Goal: Task Accomplishment & Management: Manage account settings

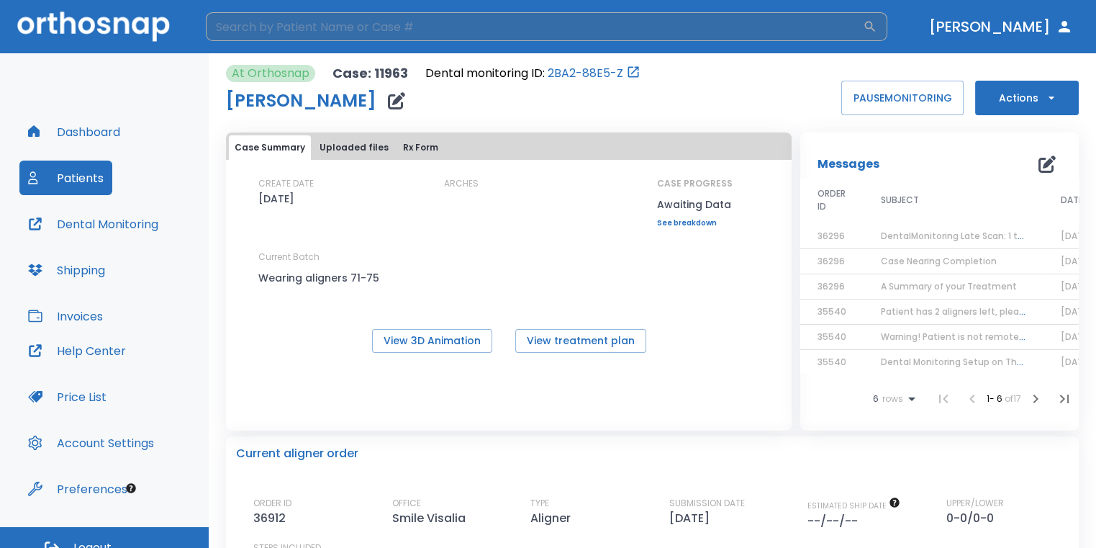
click at [404, 34] on input "search" at bounding box center [534, 26] width 657 height 29
type input "salvador"
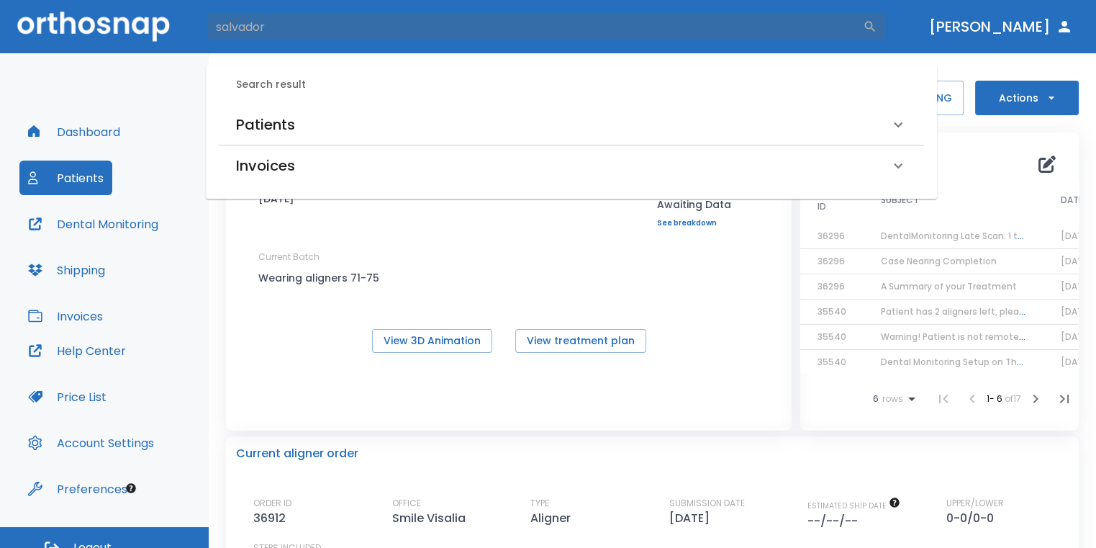
click at [356, 103] on div "Search result Patients [PERSON_NAME] (Received by doctor) [PERSON_NAME] (Receiv…" at bounding box center [571, 131] width 731 height 135
click at [358, 137] on div "Patients" at bounding box center [571, 124] width 705 height 40
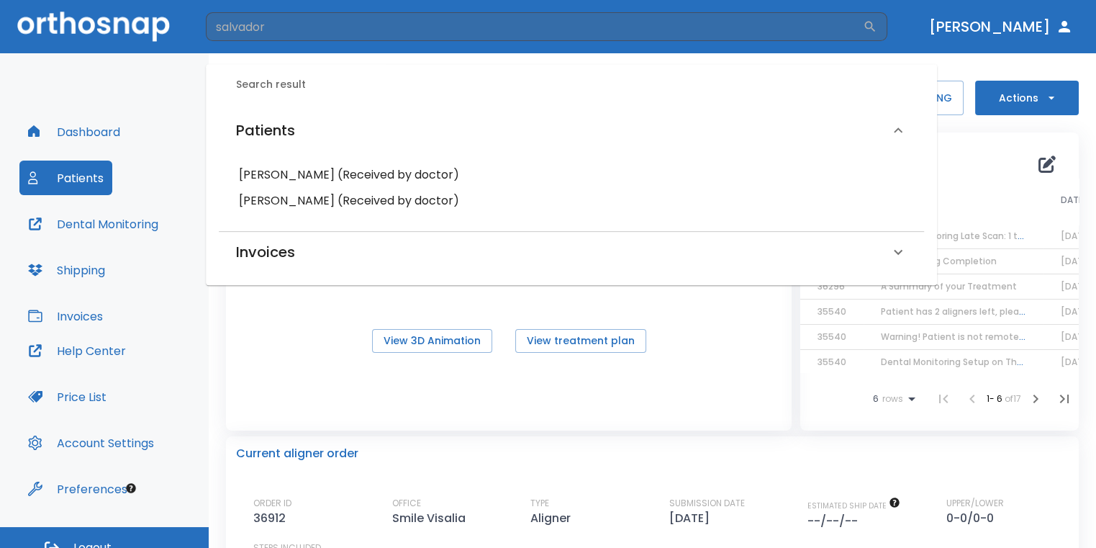
click at [378, 178] on h6 "[PERSON_NAME] (Received by doctor)" at bounding box center [571, 175] width 665 height 20
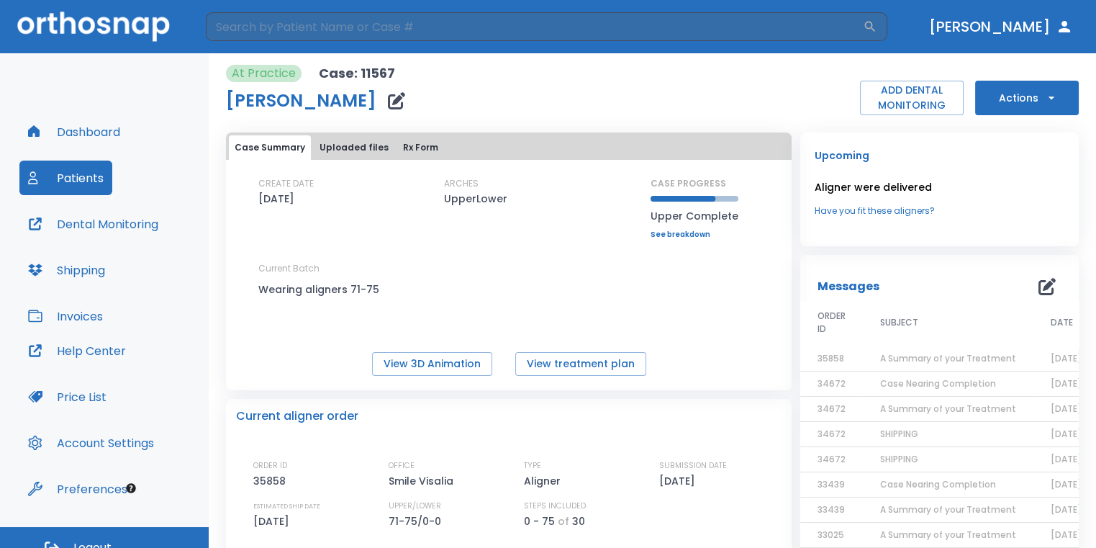
click at [1045, 100] on icon "button" at bounding box center [1052, 98] width 14 height 14
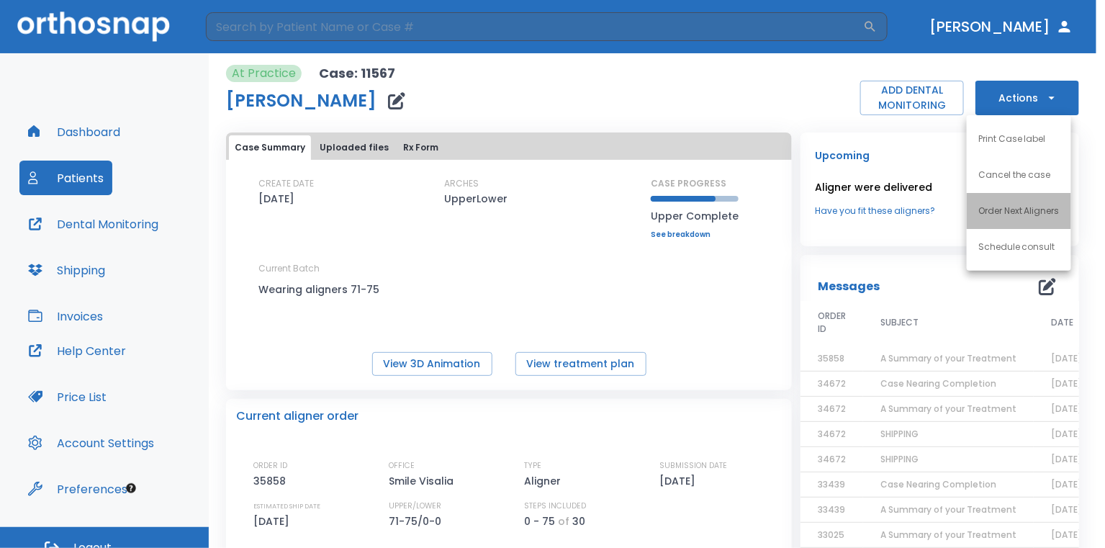
click at [1058, 205] on p "Order Next Aligners" at bounding box center [1018, 210] width 81 height 13
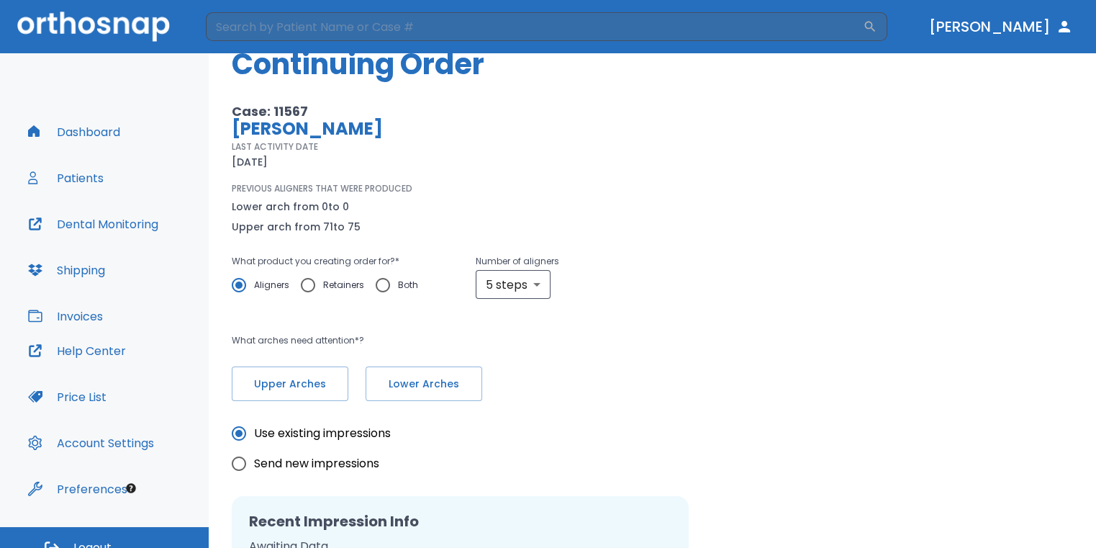
scroll to position [72, 0]
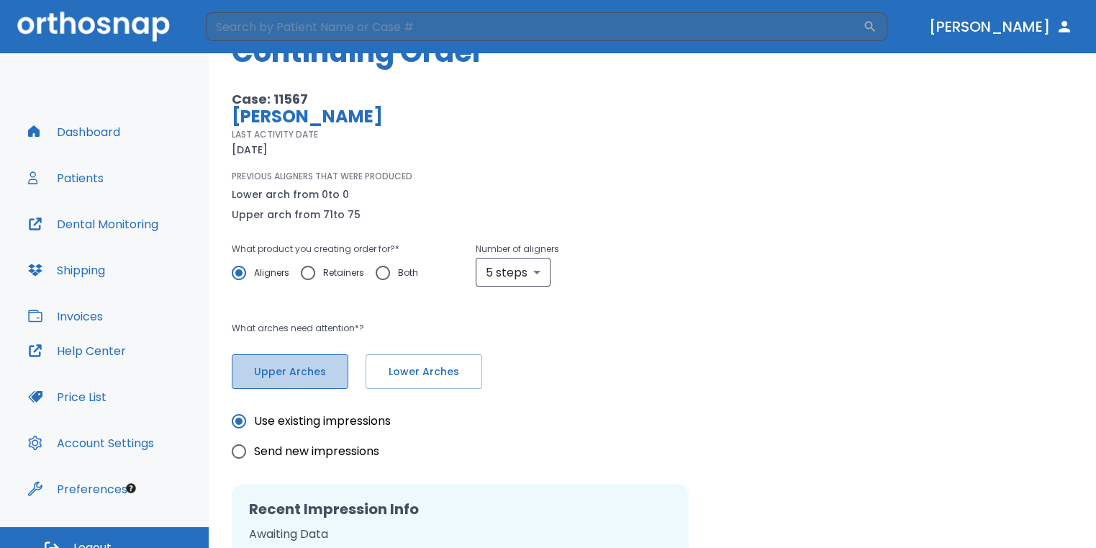
click at [338, 376] on button "Upper Arches" at bounding box center [290, 371] width 117 height 35
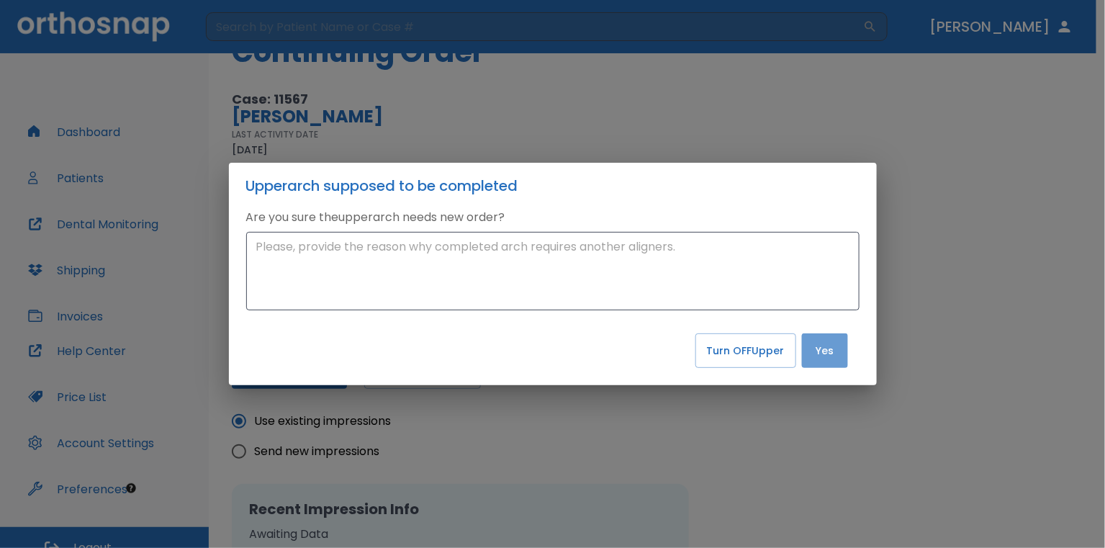
click at [831, 355] on button "Yes" at bounding box center [825, 350] width 46 height 35
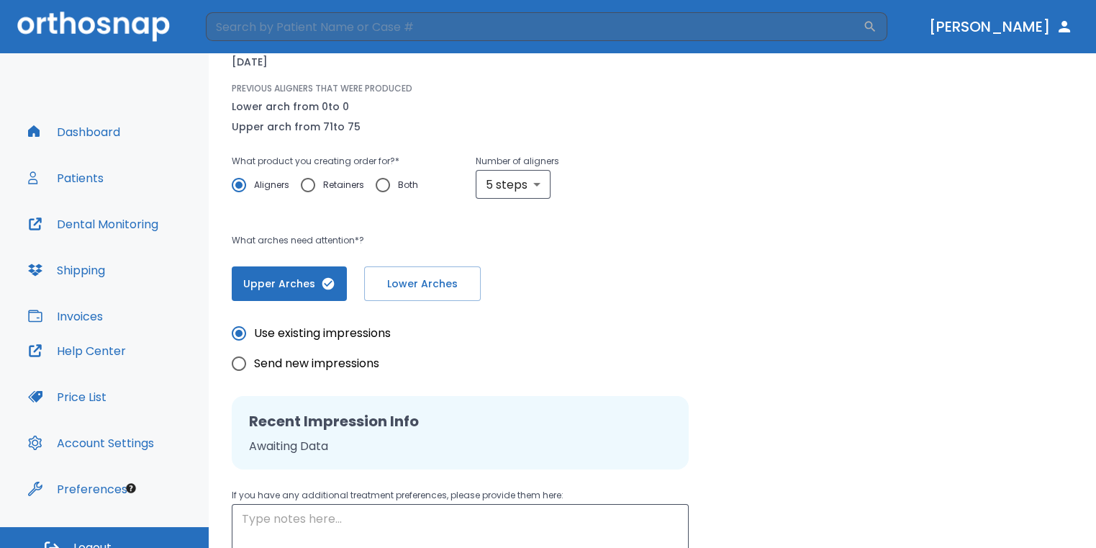
scroll to position [216, 0]
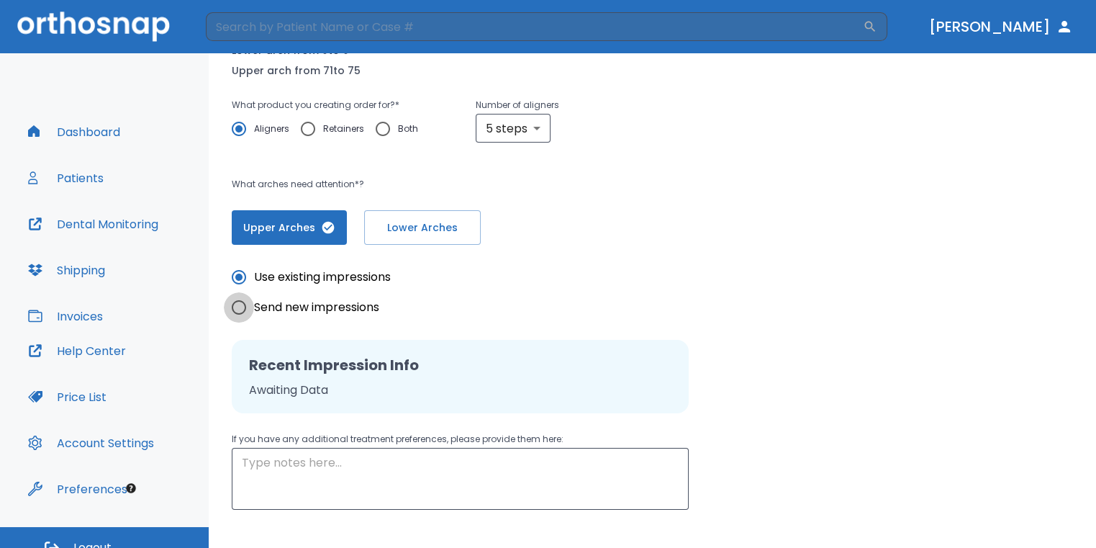
click at [233, 304] on input "Send new impressions" at bounding box center [239, 307] width 30 height 30
radio input "true"
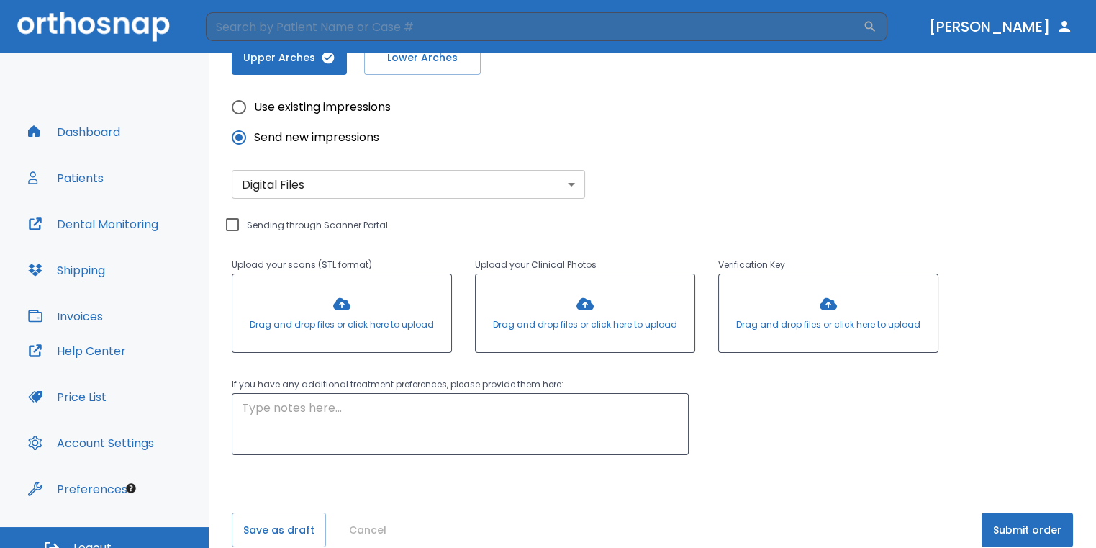
scroll to position [407, 0]
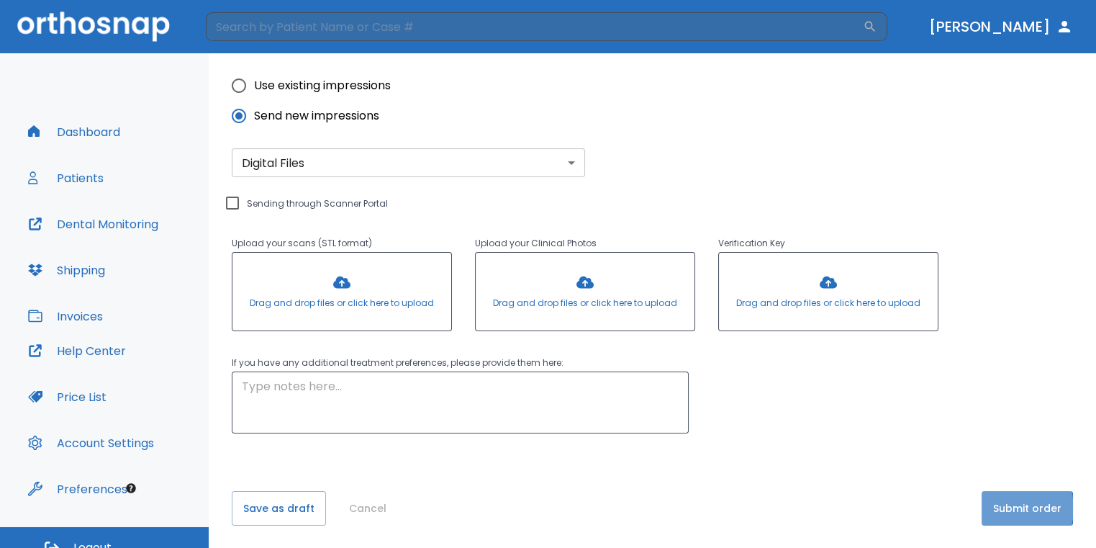
click at [998, 508] on button "Submit order" at bounding box center [1027, 508] width 91 height 35
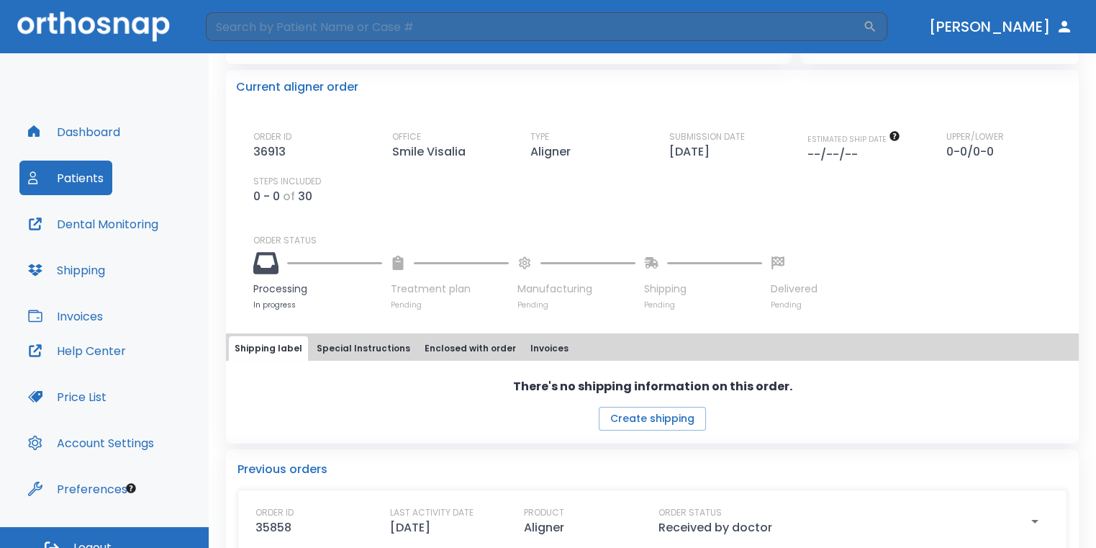
scroll to position [504, 0]
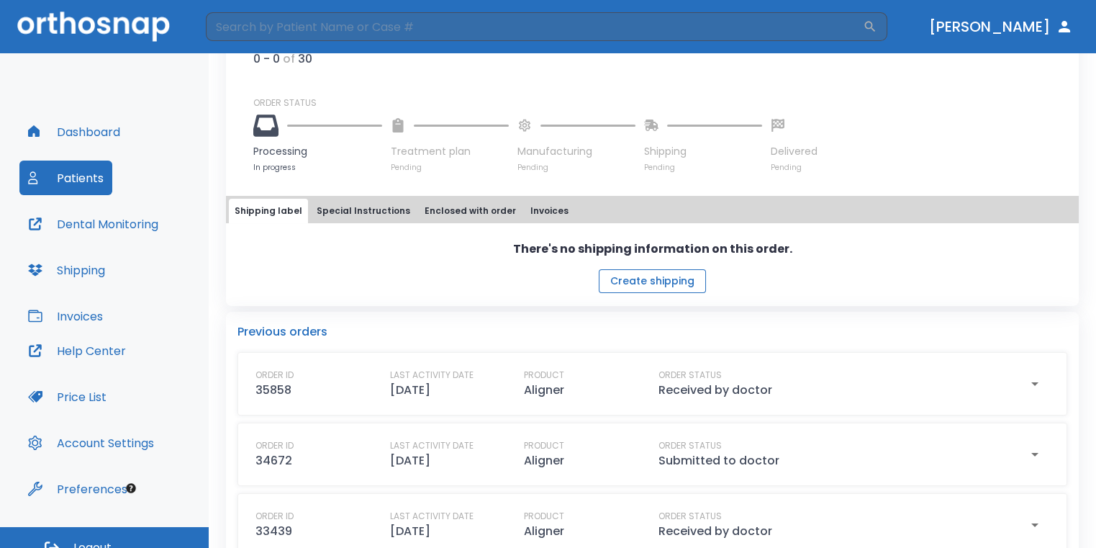
click at [681, 284] on button "Create shipping" at bounding box center [652, 281] width 107 height 24
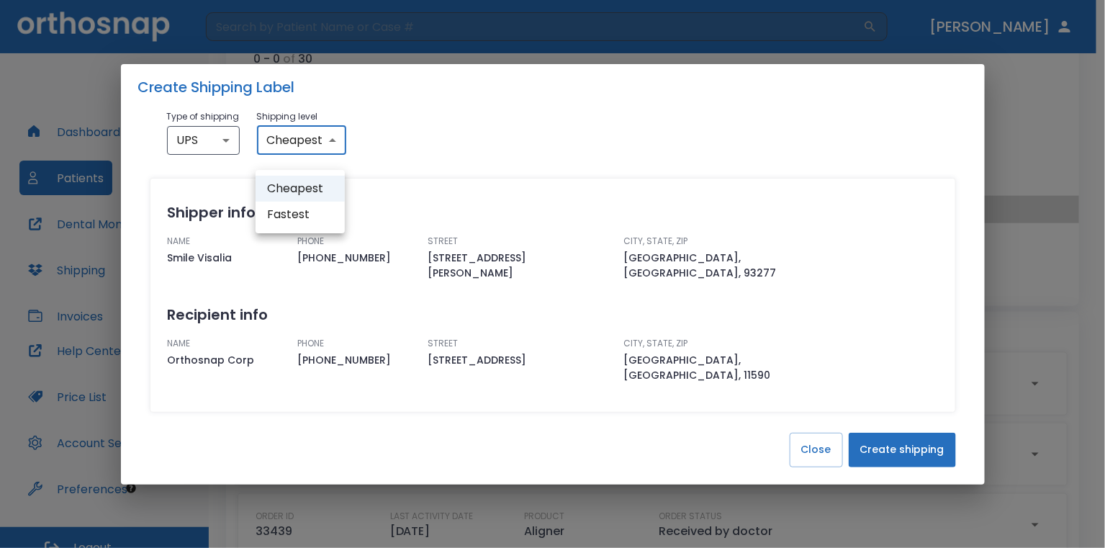
click at [311, 166] on body "​ [PERSON_NAME] Dashboard Patients Dental Monitoring Shipping Invoices Help Cen…" at bounding box center [552, 274] width 1105 height 548
click at [311, 215] on li "Fastest" at bounding box center [300, 215] width 89 height 26
type input "fastest"
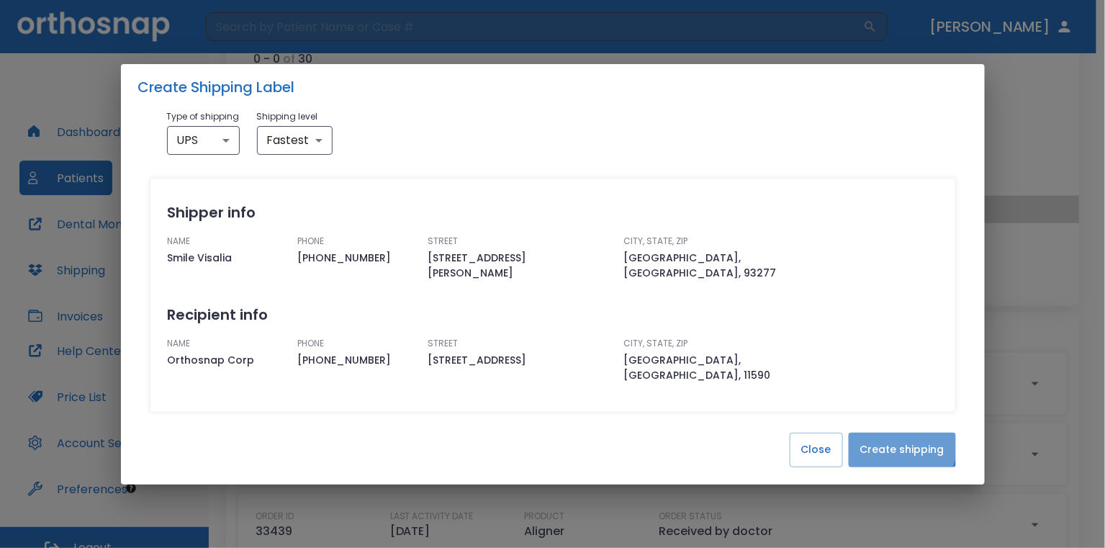
click at [871, 433] on button "Create shipping" at bounding box center [902, 450] width 107 height 35
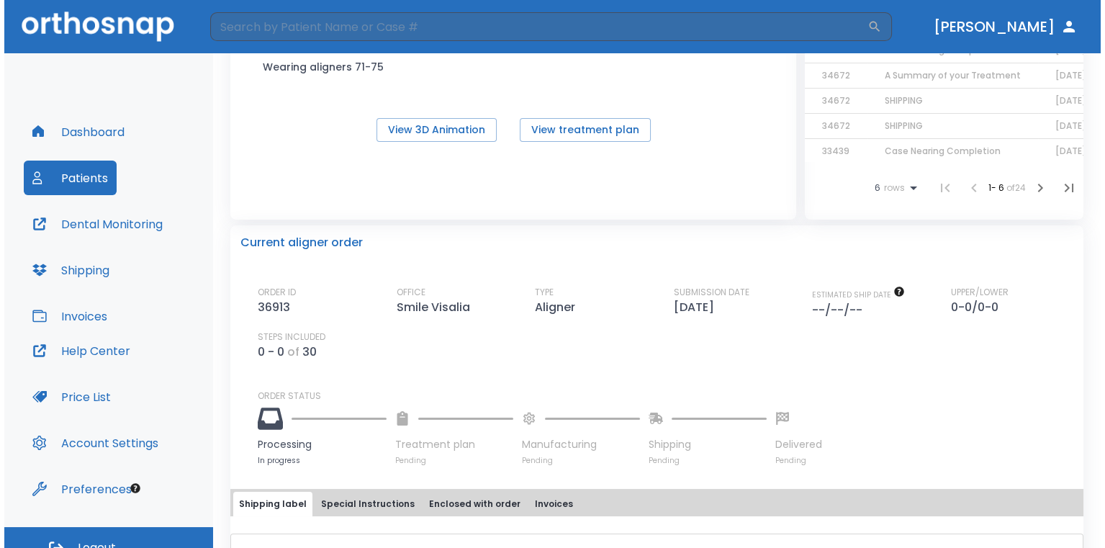
scroll to position [0, 0]
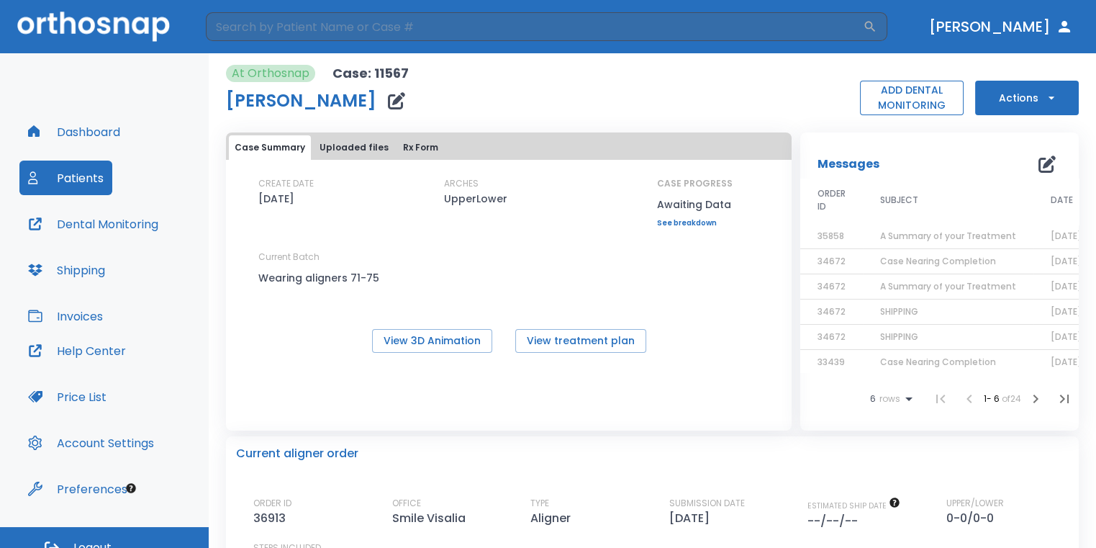
click at [879, 103] on button "ADD DENTAL MONITORING" at bounding box center [912, 98] width 104 height 35
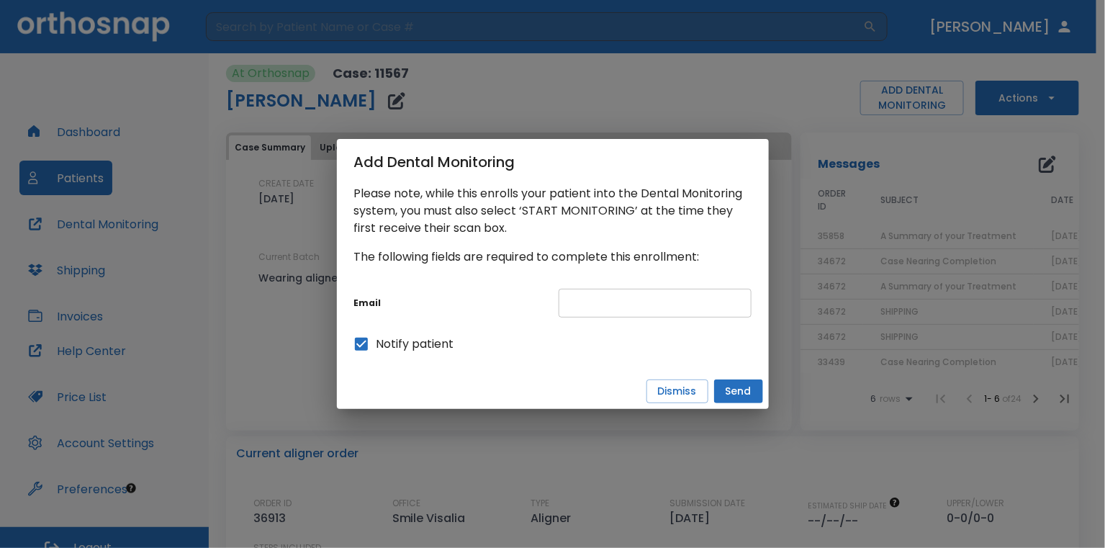
click at [654, 310] on input "text" at bounding box center [655, 303] width 193 height 29
type input "[EMAIL_ADDRESS][DOMAIN_NAME]"
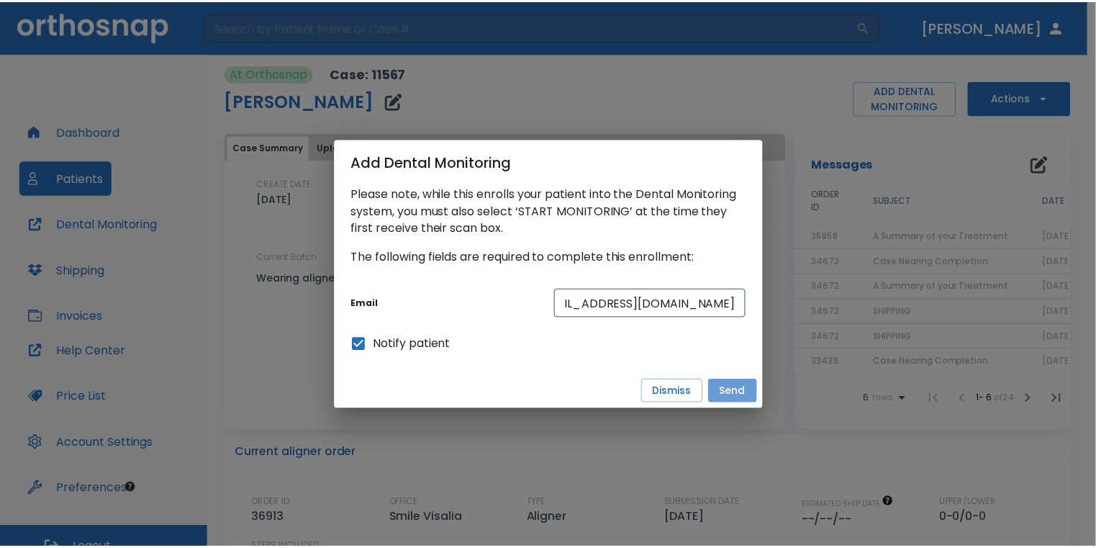
scroll to position [0, 0]
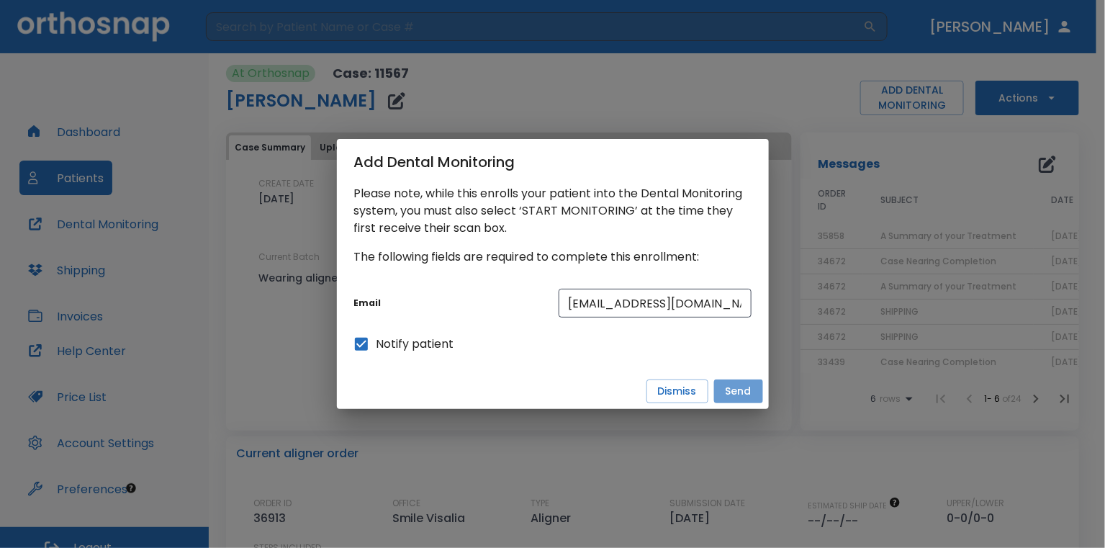
click at [730, 394] on button "Send" at bounding box center [738, 391] width 49 height 24
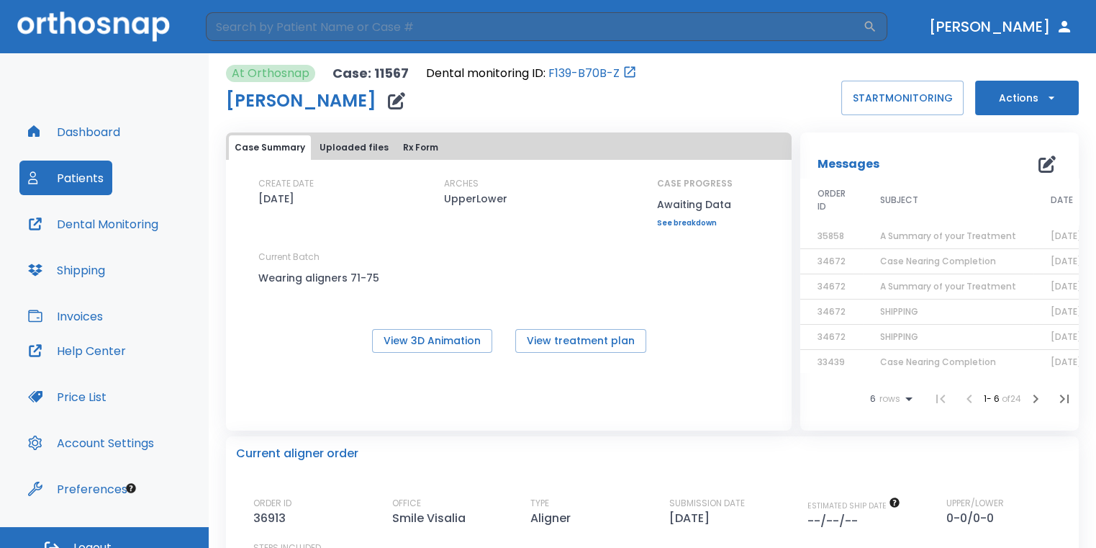
click at [405, 98] on icon "button" at bounding box center [396, 100] width 17 height 17
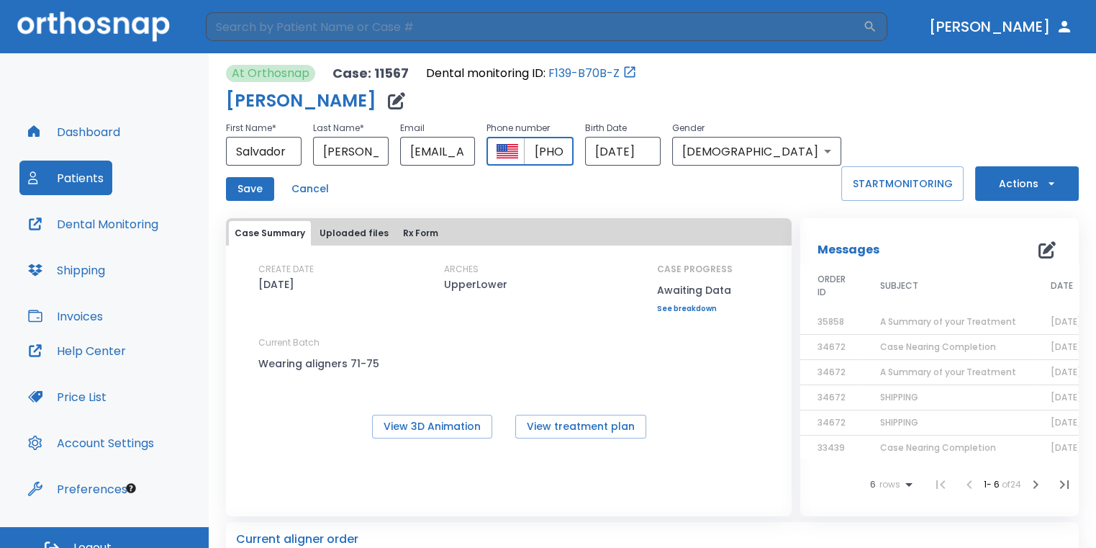
drag, startPoint x: 591, startPoint y: 149, endPoint x: 664, endPoint y: 147, distance: 73.5
click at [664, 147] on div "First Name * [PERSON_NAME] ​ Last Name * [PERSON_NAME] ​ Email [EMAIL_ADDRESS][…" at bounding box center [533, 142] width 615 height 46
drag, startPoint x: 599, startPoint y: 151, endPoint x: 687, endPoint y: 153, distance: 87.8
click at [687, 153] on div "First Name * [PERSON_NAME] ​ Last Name * [PERSON_NAME] ​ Email [EMAIL_ADDRESS][…" at bounding box center [533, 142] width 615 height 46
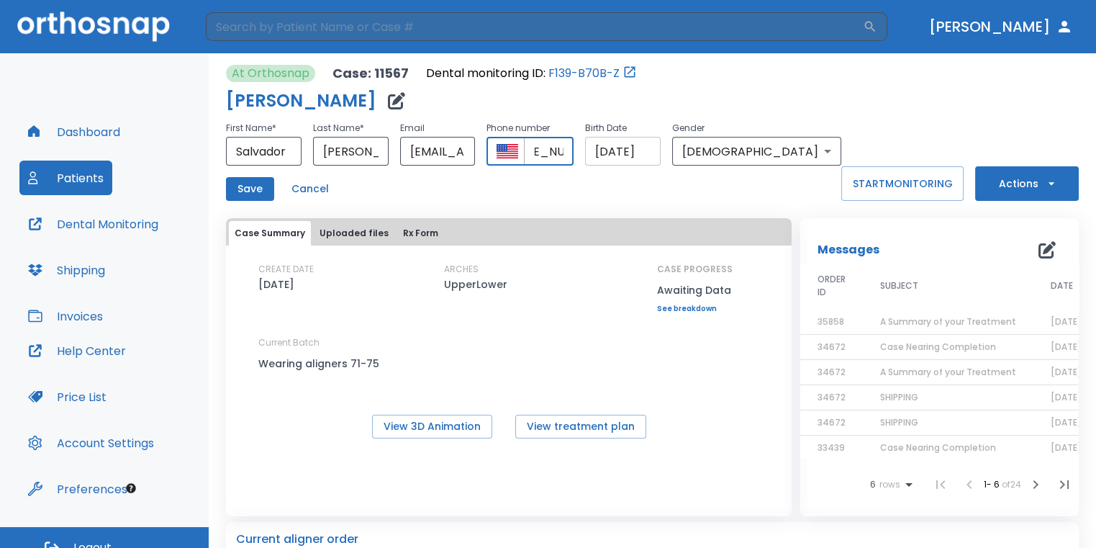
scroll to position [0, 45]
type input "[PHONE_NUMBER]"
click at [251, 189] on button "Save" at bounding box center [250, 189] width 48 height 24
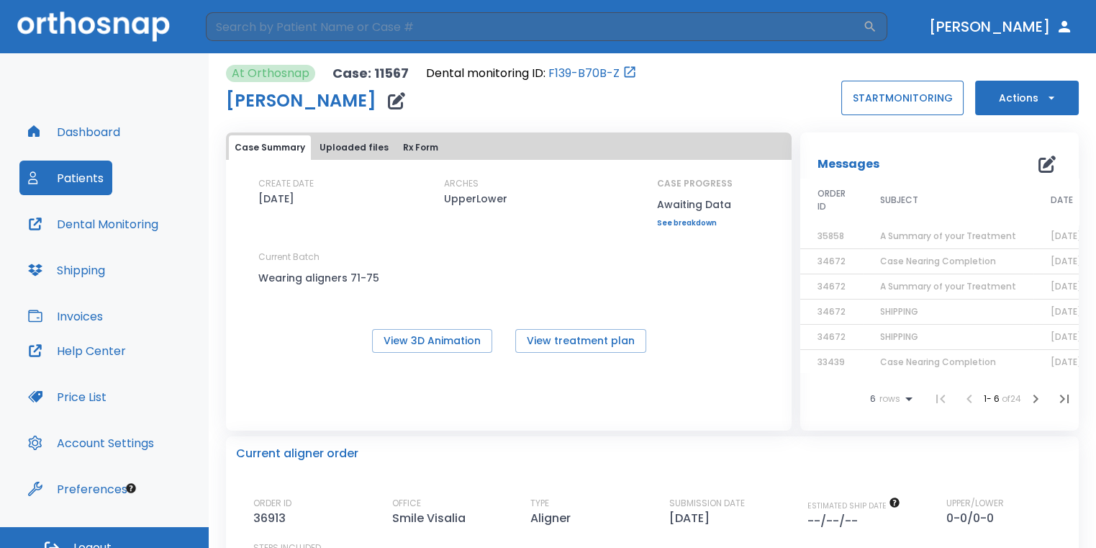
click at [842, 97] on button "START MONITORING" at bounding box center [903, 98] width 122 height 35
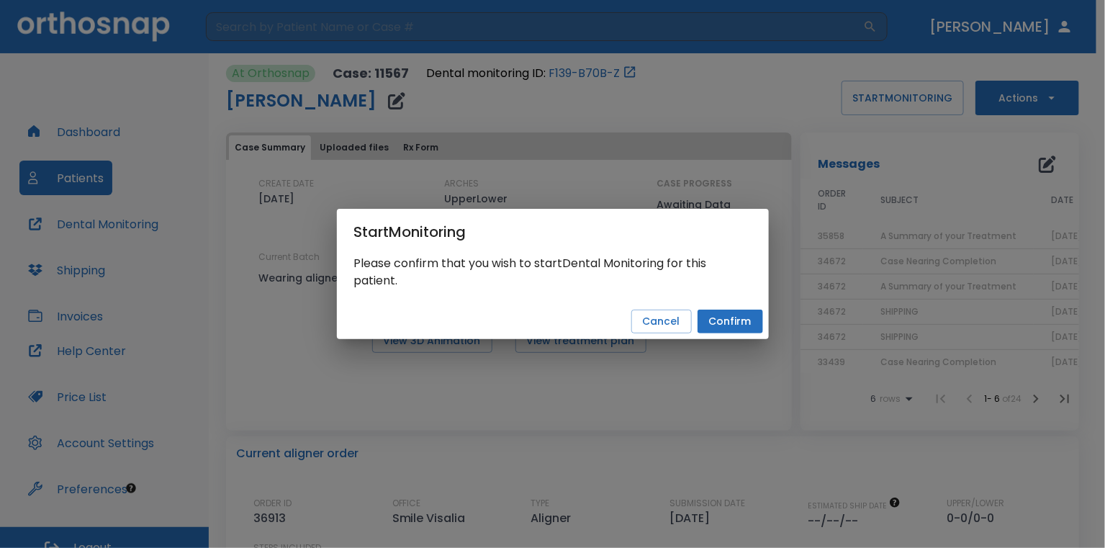
drag, startPoint x: 739, startPoint y: 327, endPoint x: 755, endPoint y: 322, distance: 16.6
click at [740, 325] on button "Confirm" at bounding box center [731, 322] width 66 height 24
